Goal: Information Seeking & Learning: Check status

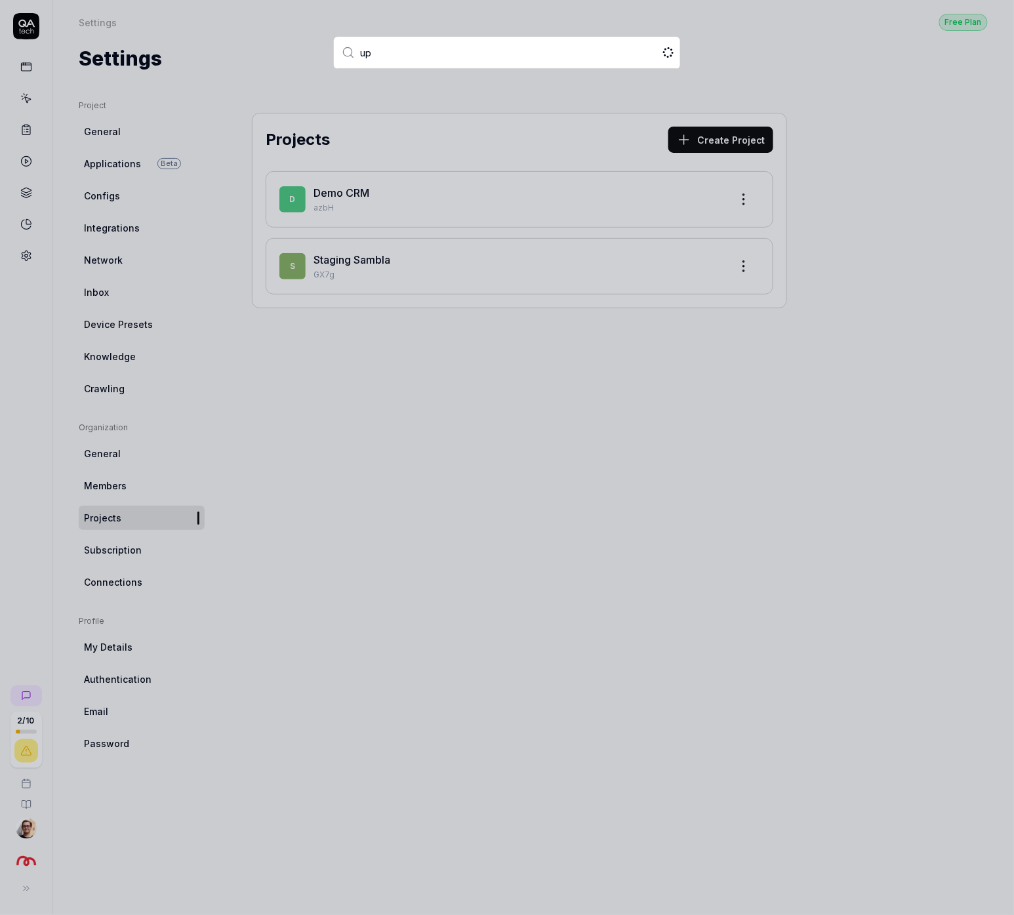
type input "ups"
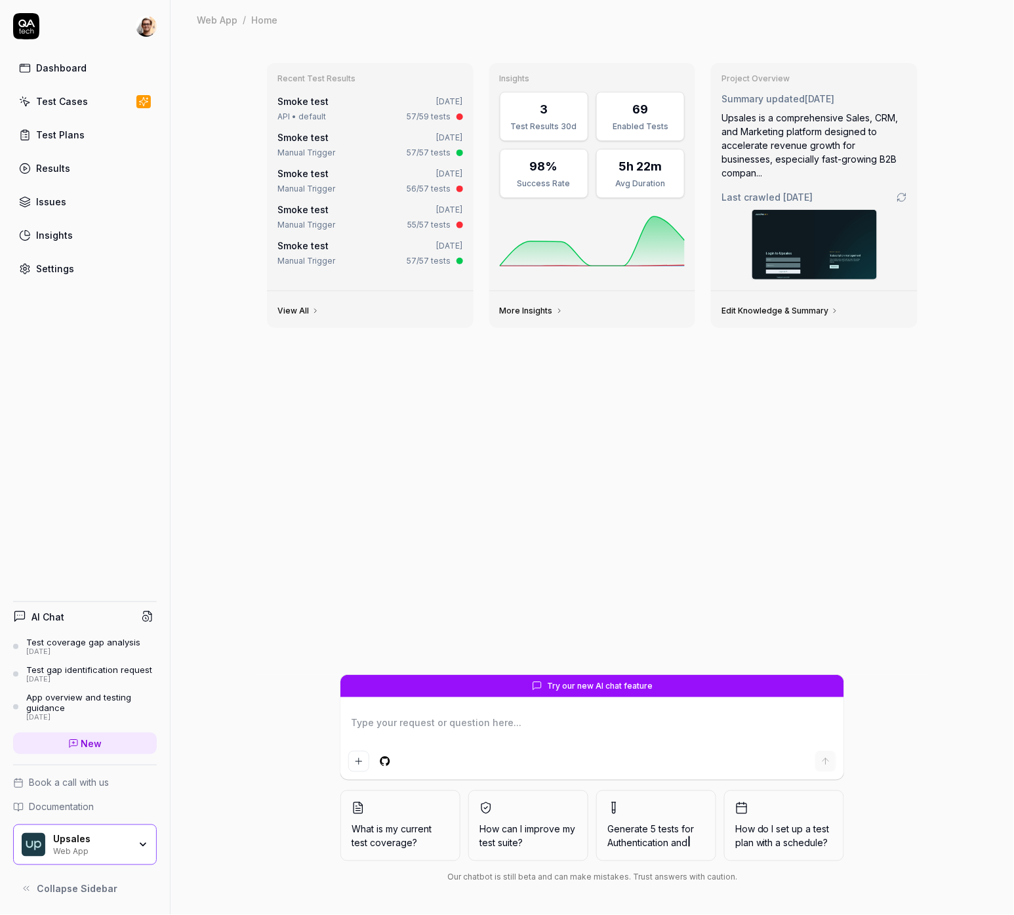
type textarea "*"
click at [94, 169] on link "Results" at bounding box center [85, 168] width 144 height 26
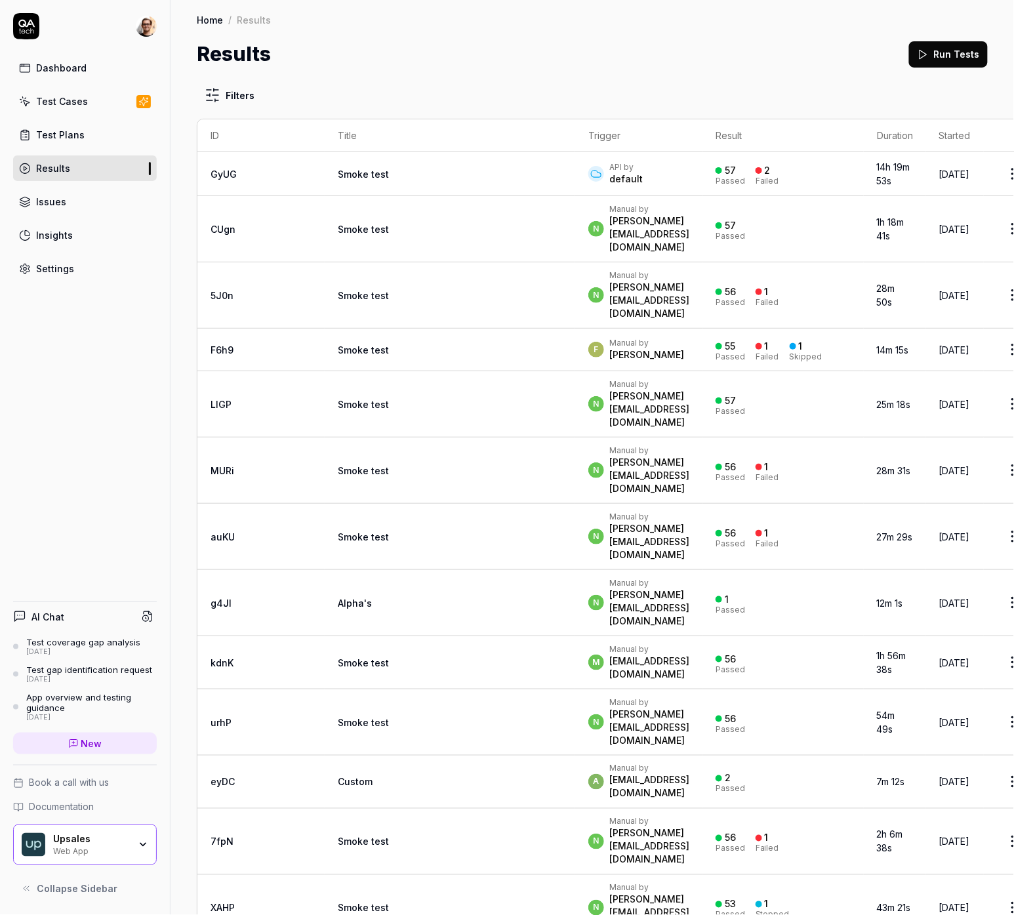
click at [377, 212] on td "Smoke test" at bounding box center [450, 229] width 251 height 66
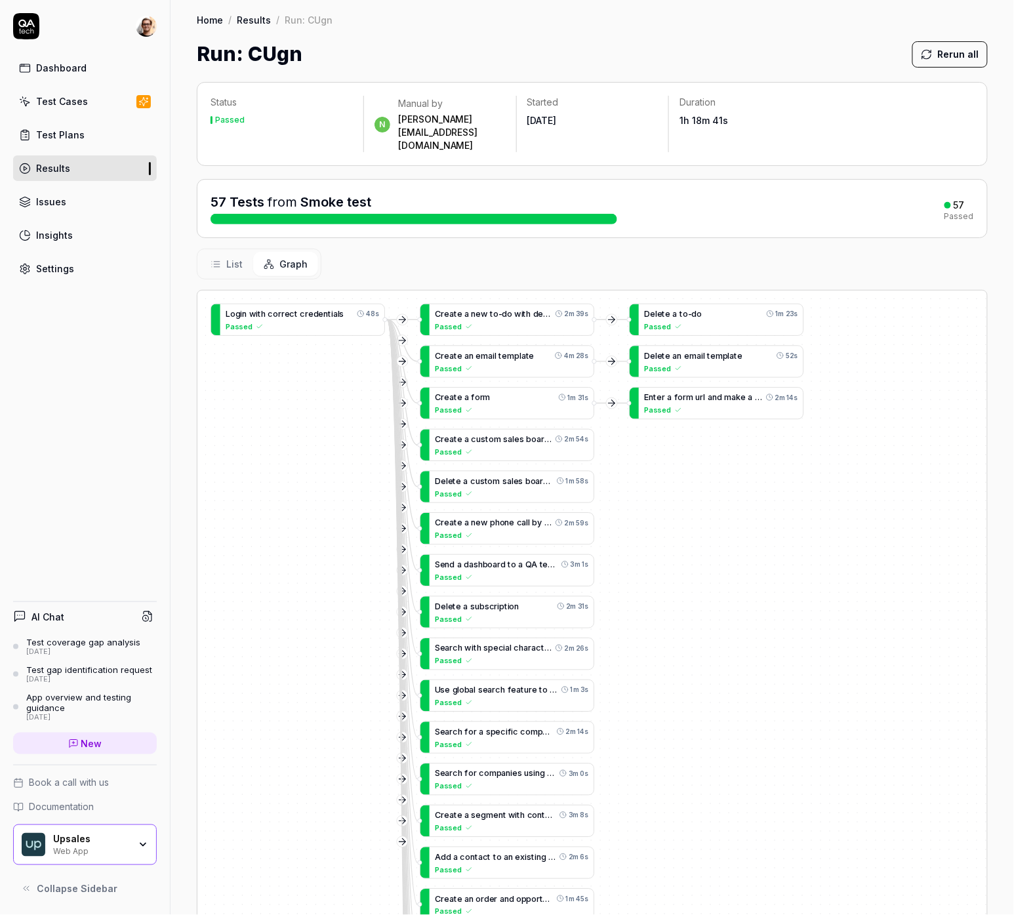
click at [125, 504] on div "Dashboard Test Cases Test Plans Results Issues Insights Settings AI Chat Test c…" at bounding box center [85, 457] width 171 height 915
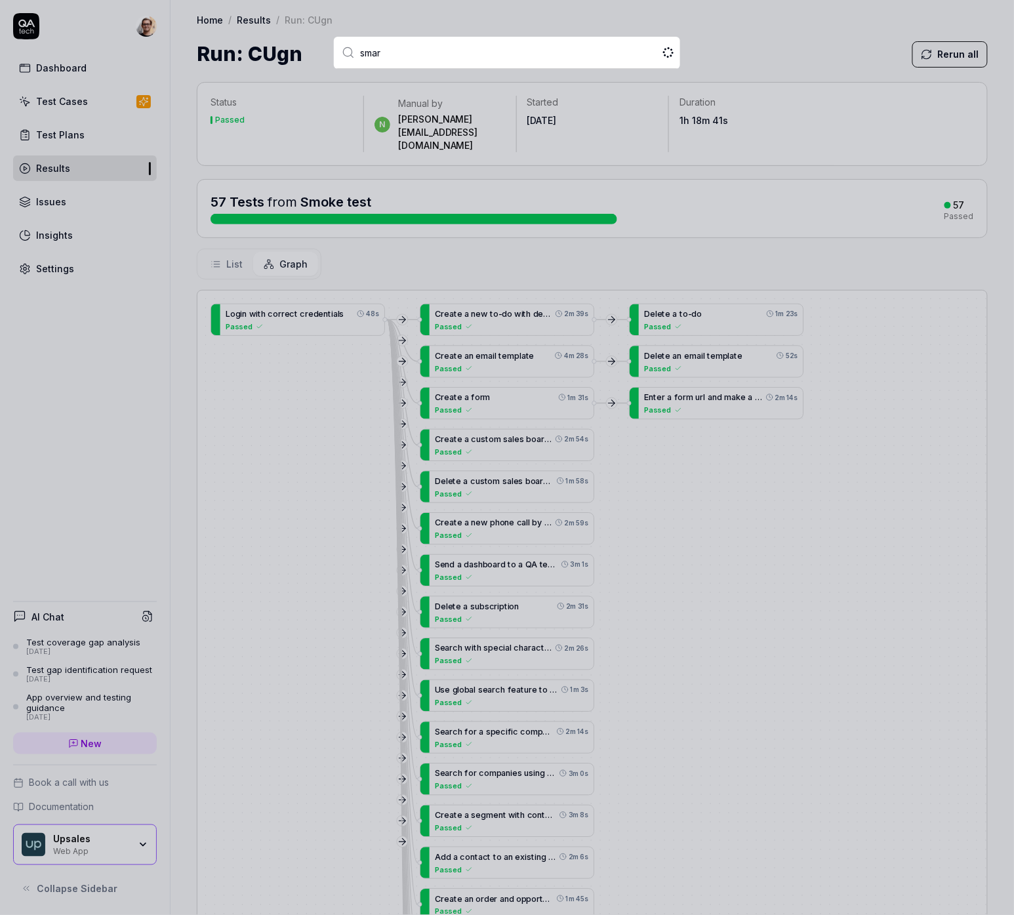
type input "smart"
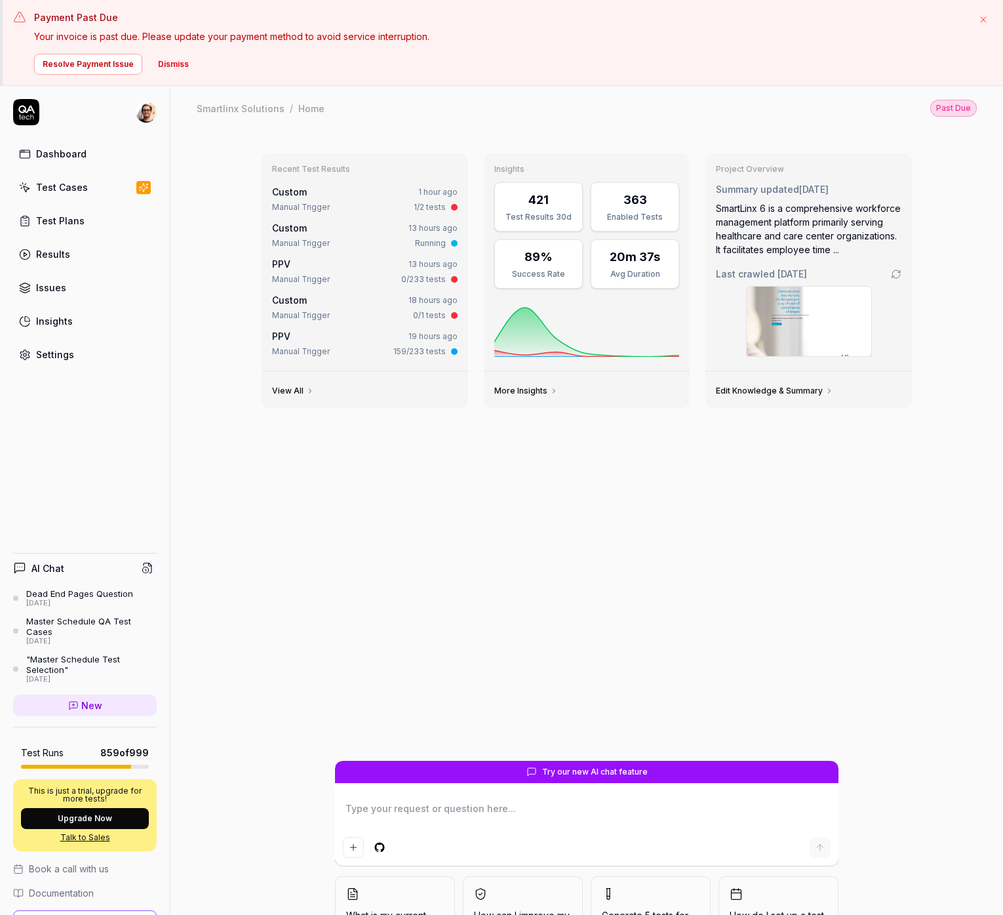
type textarea "*"
click at [56, 252] on div "Results" at bounding box center [53, 254] width 34 height 14
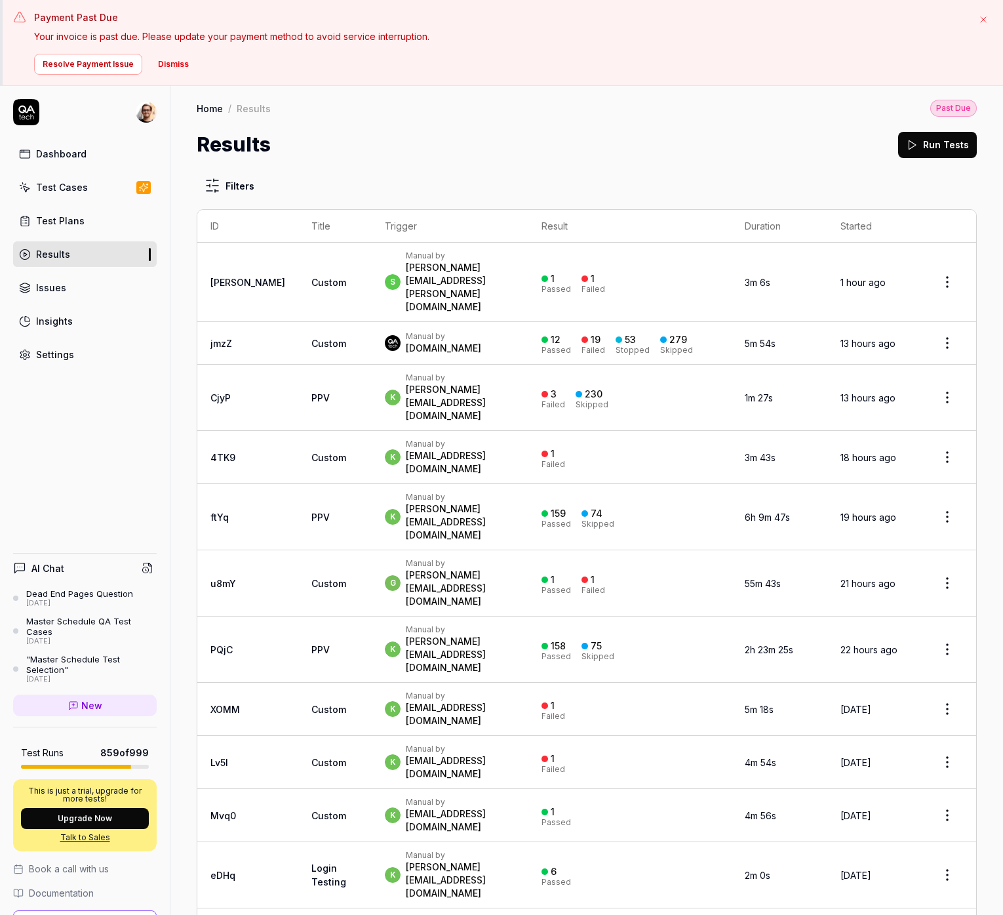
click at [463, 624] on div "Manual by" at bounding box center [460, 629] width 109 height 10
